Goal: Contribute content

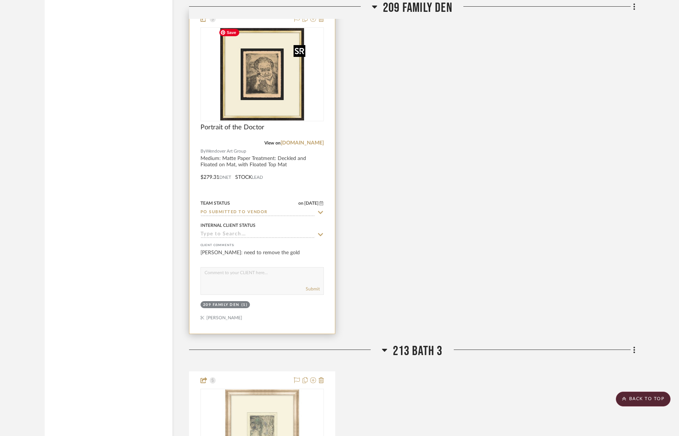
click at [269, 85] on img "0" at bounding box center [262, 74] width 92 height 92
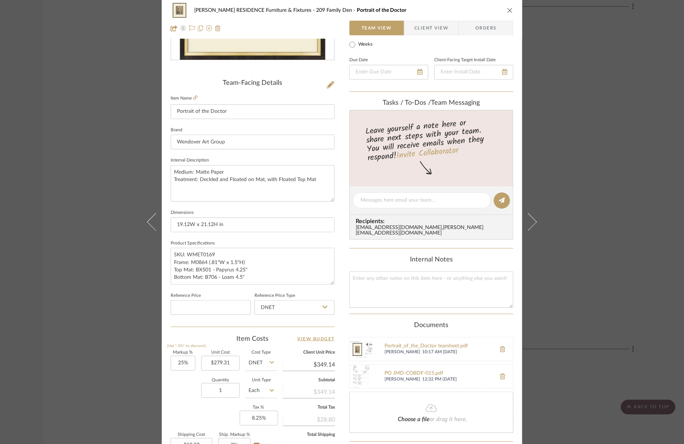
scroll to position [154, 0]
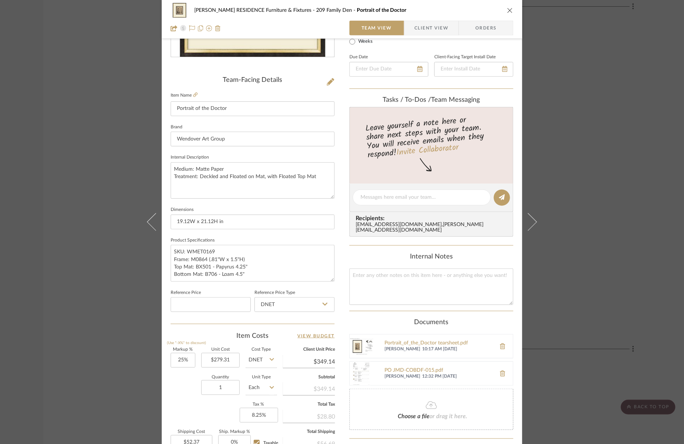
click at [114, 201] on div "[PERSON_NAME] RESIDENCE Furniture & Fixtures 209 Family Den Portrait of the Doc…" at bounding box center [342, 222] width 684 height 444
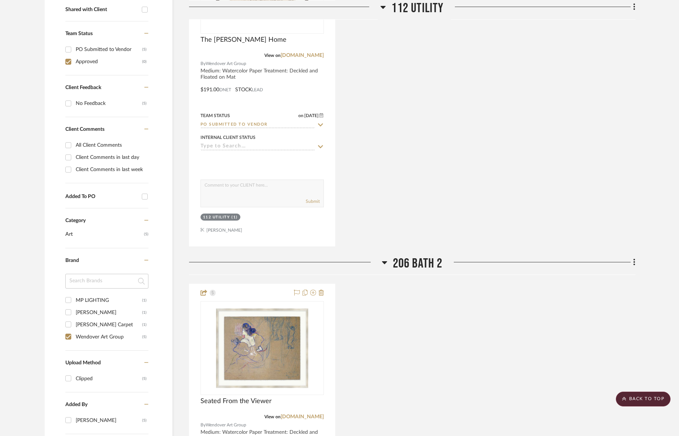
scroll to position [319, 0]
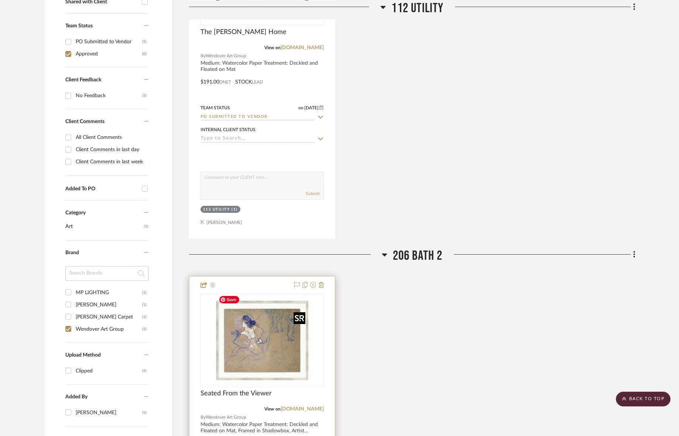
click at [263, 339] on img "0" at bounding box center [262, 340] width 92 height 92
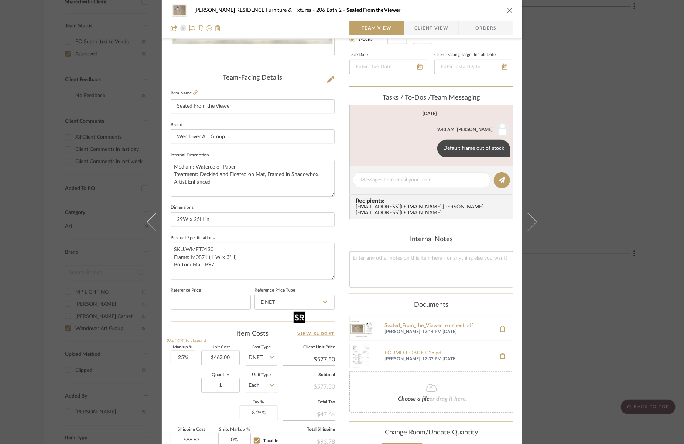
scroll to position [157, 0]
click at [84, 159] on div "[PERSON_NAME] RESIDENCE Furniture & Fixtures 206 Bath 2 Seated From the Viewer …" at bounding box center [342, 222] width 684 height 444
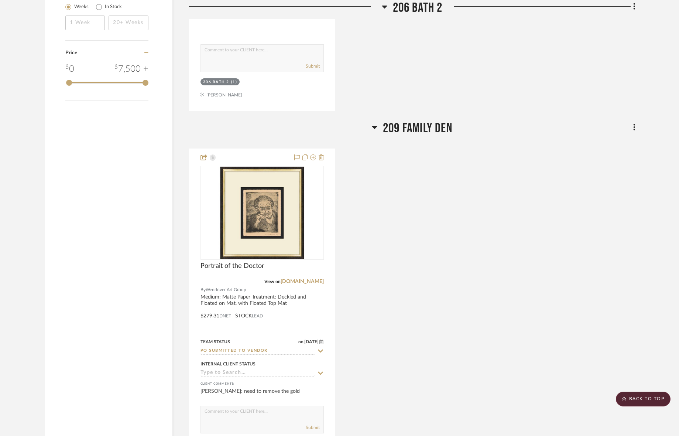
scroll to position [803, 0]
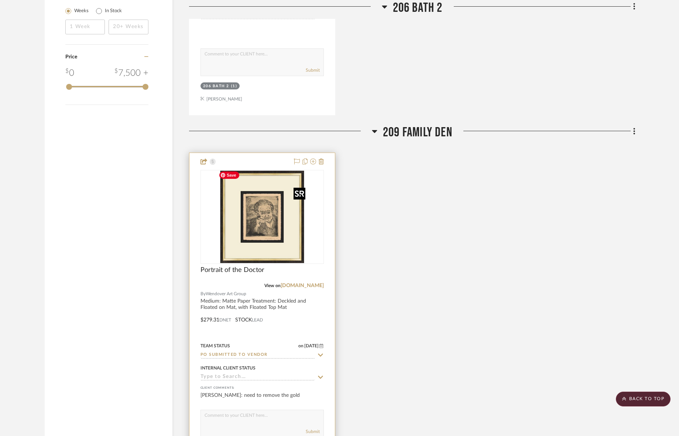
click at [266, 183] on img "0" at bounding box center [262, 217] width 92 height 92
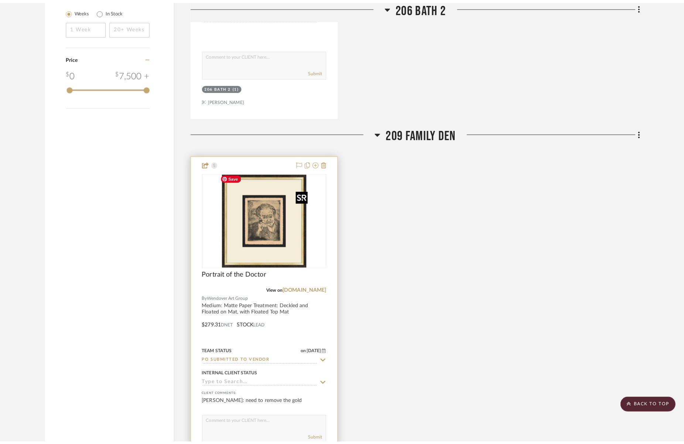
scroll to position [0, 0]
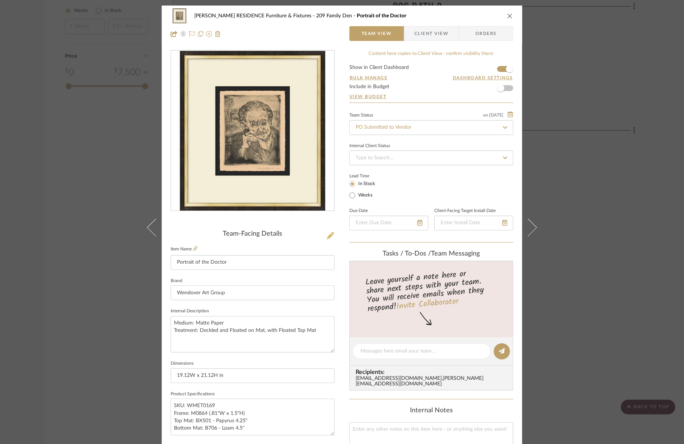
click at [330, 238] on icon at bounding box center [330, 235] width 7 height 7
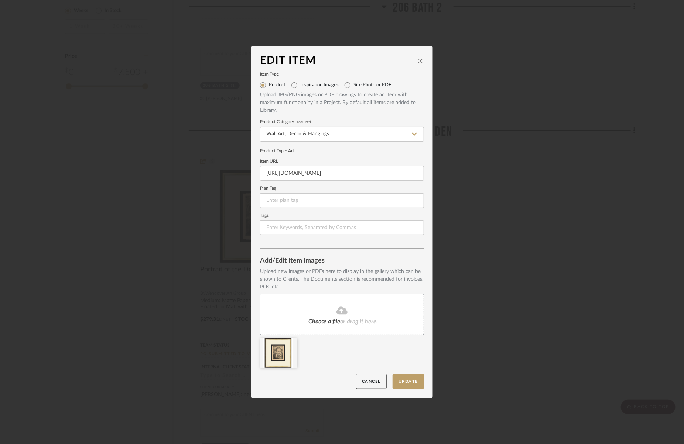
click at [331, 323] on span "Choose a file" at bounding box center [324, 322] width 32 height 6
click at [343, 326] on div "Choose a file or drag it here." at bounding box center [342, 314] width 164 height 41
click at [410, 381] on button "Update" at bounding box center [407, 381] width 31 height 15
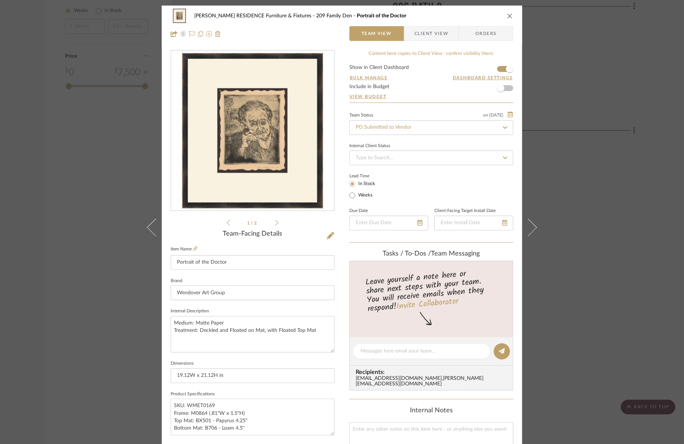
click at [628, 164] on div "[PERSON_NAME] RESIDENCE Furniture & Fixtures 209 Family Den Portrait of the Doc…" at bounding box center [342, 222] width 684 height 444
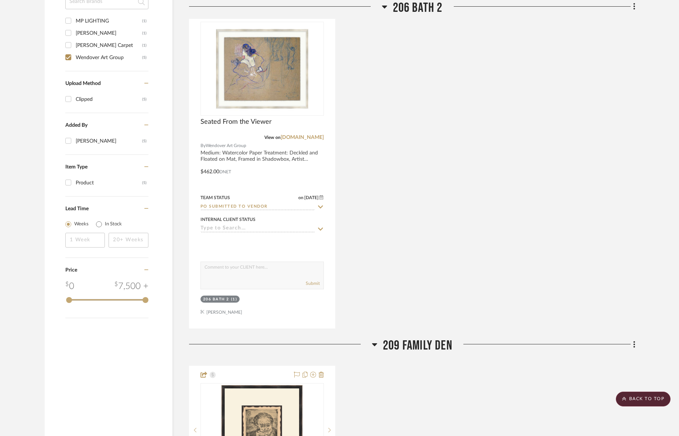
scroll to position [589, 0]
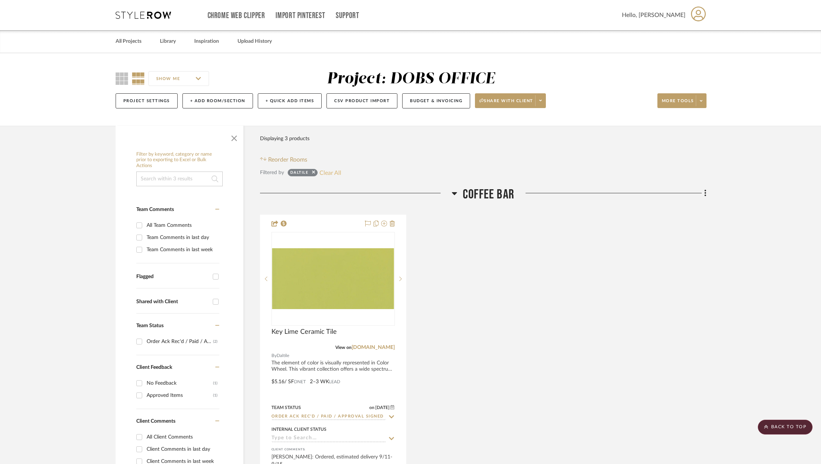
click at [329, 173] on button "Clear All" at bounding box center [330, 173] width 22 height 10
checkbox input "false"
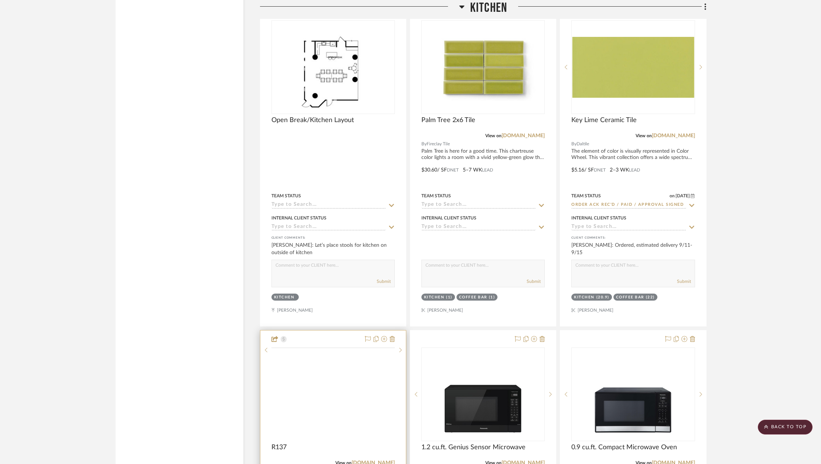
scroll to position [3013, 0]
